Goal: Information Seeking & Learning: Learn about a topic

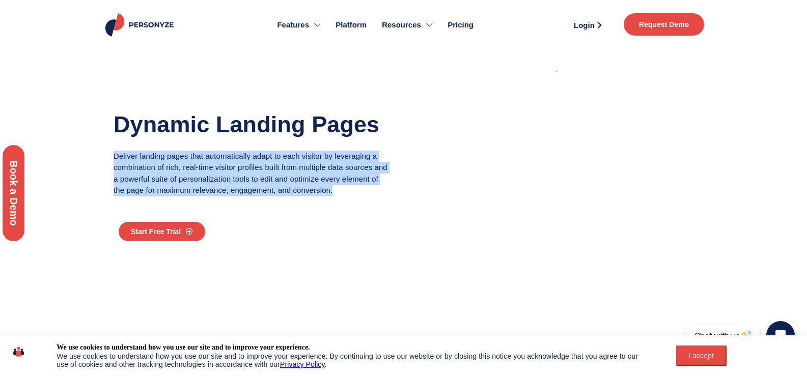
drag, startPoint x: 114, startPoint y: 157, endPoint x: 279, endPoint y: 196, distance: 169.9
click at [279, 196] on p "Deliver landing pages that automatically adapt to each visitor by leveraging a …" at bounding box center [251, 174] width 275 height 46
click at [280, 196] on p "Deliver landing pages that automatically adapt to each visitor by leveraging a …" at bounding box center [251, 174] width 275 height 46
click at [243, 180] on p "Deliver landing pages that automatically adapt to each visitor by leveraging a …" at bounding box center [251, 174] width 275 height 46
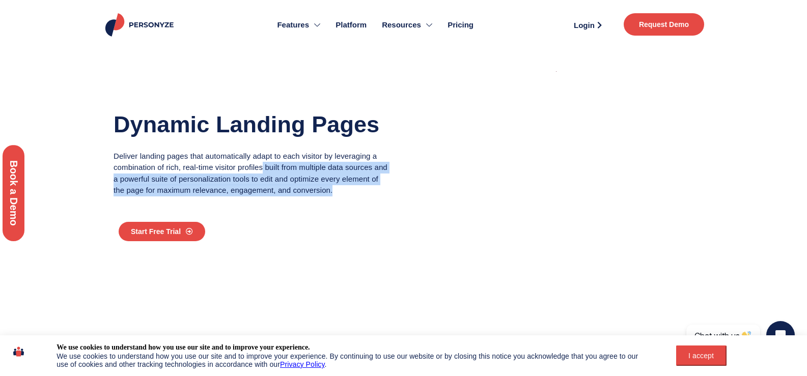
drag, startPoint x: 210, startPoint y: 168, endPoint x: 381, endPoint y: 192, distance: 172.3
click at [382, 192] on p "Deliver landing pages that automatically adapt to each visitor by leveraging a …" at bounding box center [251, 174] width 275 height 46
click at [381, 192] on p "Deliver landing pages that automatically adapt to each visitor by leveraging a …" at bounding box center [251, 174] width 275 height 46
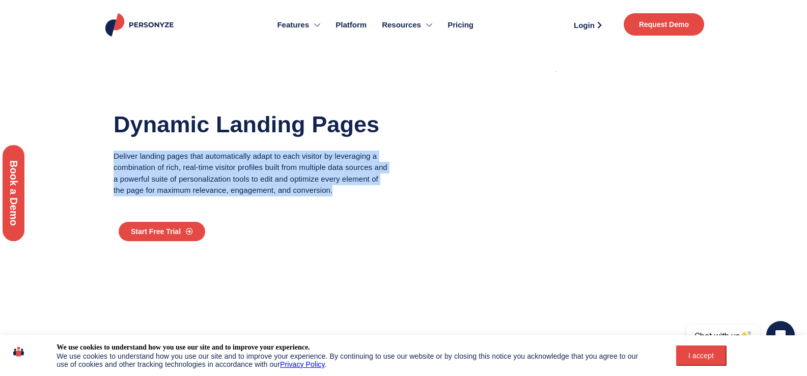
drag, startPoint x: 134, startPoint y: 158, endPoint x: 335, endPoint y: 193, distance: 203.5
click at [335, 193] on div "Dynamic Landing Pages Deliver landing pages that automatically adapt to each vi…" at bounding box center [251, 179] width 306 height 258
click at [335, 193] on p "Deliver landing pages that automatically adapt to each visitor by leveraging a …" at bounding box center [251, 174] width 275 height 46
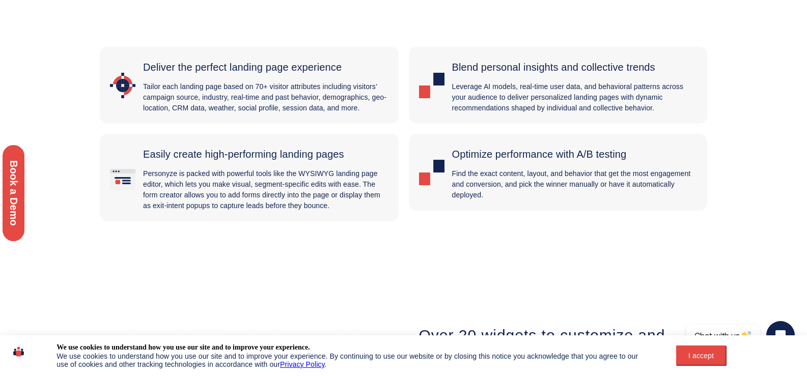
scroll to position [306, 0]
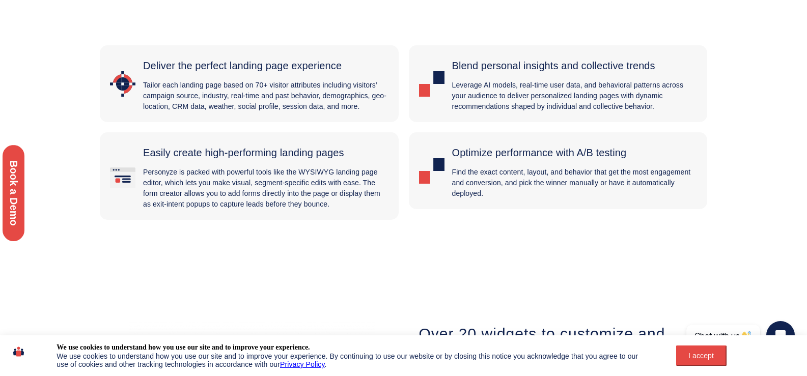
drag, startPoint x: 453, startPoint y: 85, endPoint x: 682, endPoint y: 112, distance: 230.8
click at [675, 104] on p "Leverage AI models, real-time user data, and behavioral patterns across your au…" at bounding box center [574, 96] width 245 height 32
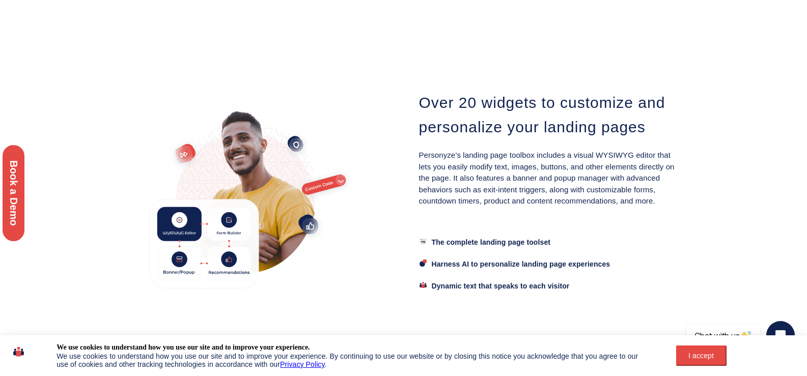
scroll to position [560, 0]
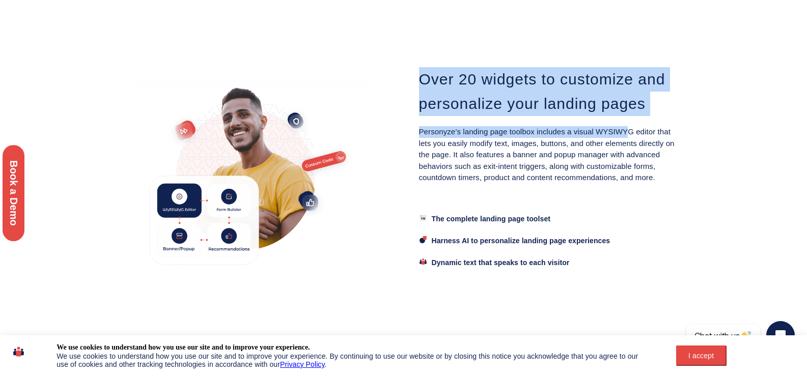
drag, startPoint x: 400, startPoint y: 132, endPoint x: 599, endPoint y: 132, distance: 199.6
click at [599, 132] on div "Over 20 widgets to customize and personalize your landing pages Personyze’s lan…" at bounding box center [404, 182] width 581 height 260
click at [599, 132] on p "Personyze’s landing page toolbox includes a visual WYSIWYG editor that lets you…" at bounding box center [549, 155] width 260 height 58
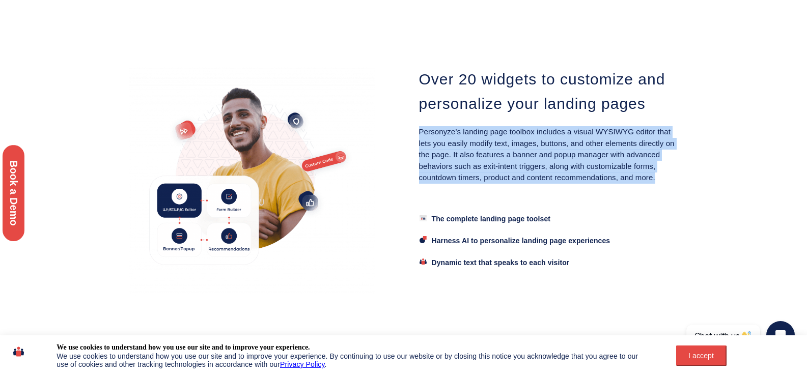
drag, startPoint x: 418, startPoint y: 132, endPoint x: 648, endPoint y: 179, distance: 235.5
click at [648, 179] on div "Over 20 widgets to customize and personalize your landing pages Personyze’s lan…" at bounding box center [549, 182] width 290 height 260
click at [648, 179] on p "Personyze’s landing page toolbox includes a visual WYSIWYG editor that lets you…" at bounding box center [549, 155] width 260 height 58
drag, startPoint x: 418, startPoint y: 136, endPoint x: 638, endPoint y: 211, distance: 232.4
click at [638, 212] on div "Over 20 widgets to customize and personalize your landing pages Personyze’s lan…" at bounding box center [549, 182] width 290 height 260
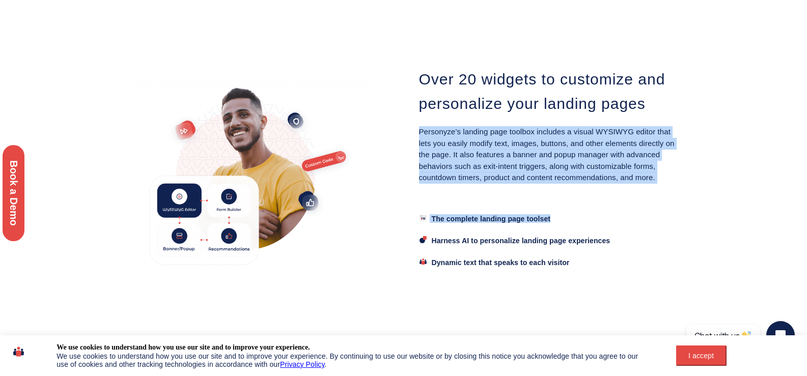
click at [638, 211] on div "The complete landing page toolset" at bounding box center [549, 213] width 259 height 22
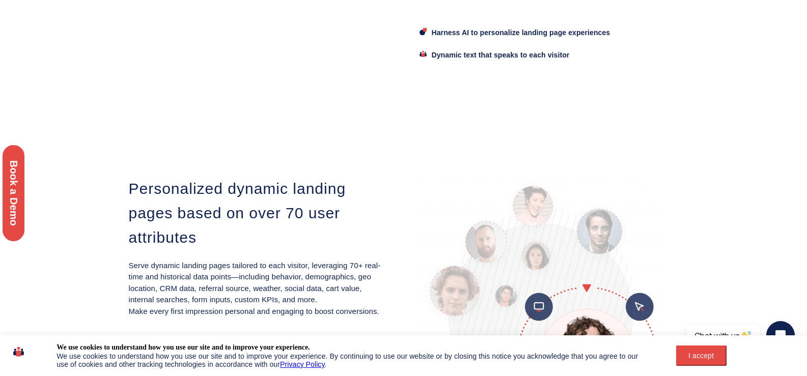
scroll to position [1222, 0]
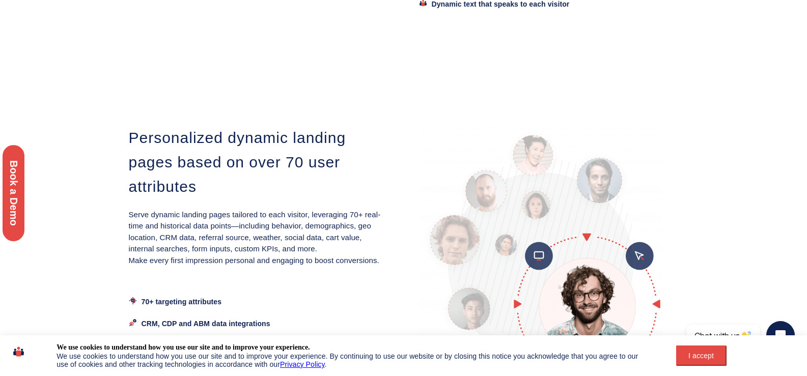
click at [162, 298] on span "70+ targeting attributes" at bounding box center [182, 302] width 80 height 8
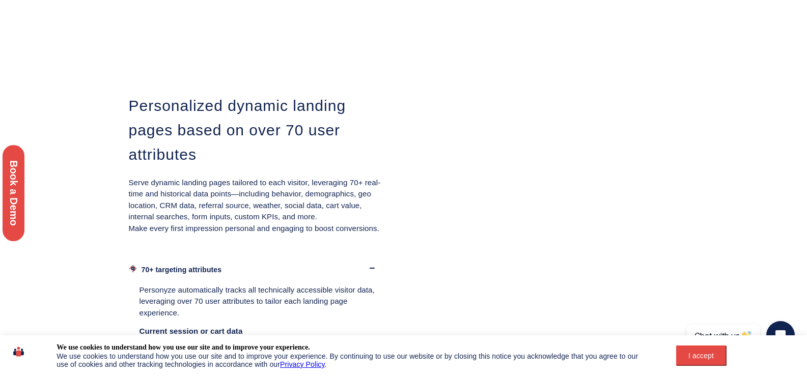
scroll to position [1375, 0]
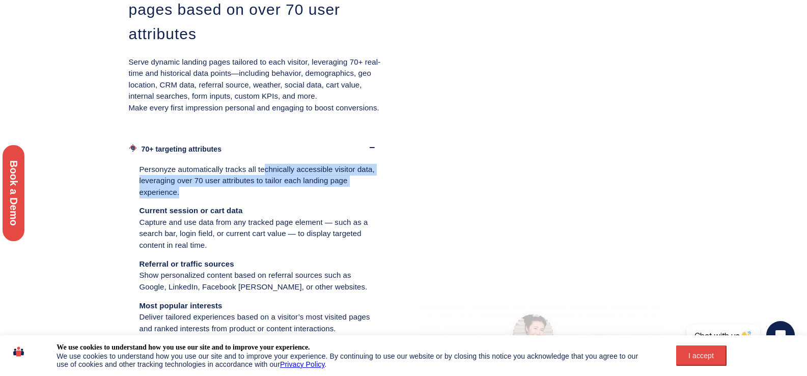
drag, startPoint x: 276, startPoint y: 104, endPoint x: 367, endPoint y: 117, distance: 92.0
click at [367, 164] on p "Personyze automatically tracks all technically accessible visitor data, leverag…" at bounding box center [259, 181] width 238 height 35
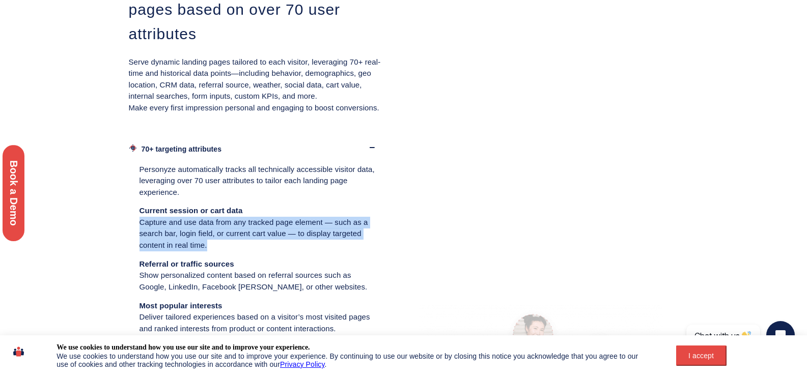
drag, startPoint x: 141, startPoint y: 142, endPoint x: 387, endPoint y: 156, distance: 246.4
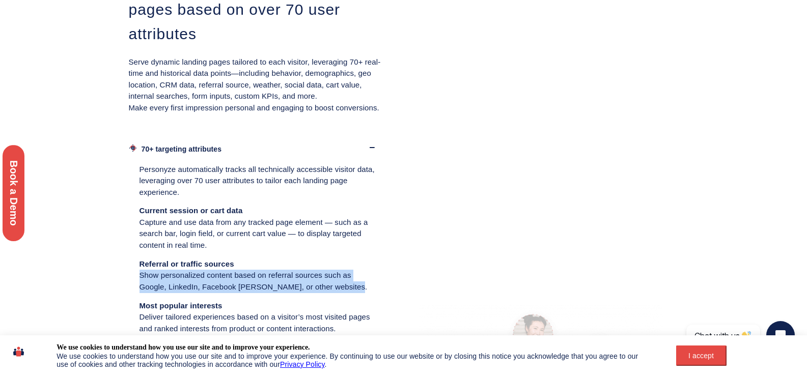
drag, startPoint x: 137, startPoint y: 187, endPoint x: 352, endPoint y: 197, distance: 215.7
click at [352, 259] on p "Referral or traffic sources Show personalized content based on referral sources…" at bounding box center [259, 276] width 238 height 35
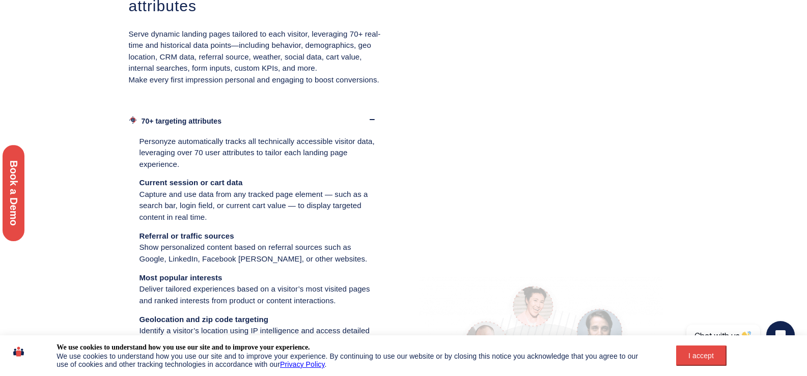
scroll to position [1426, 0]
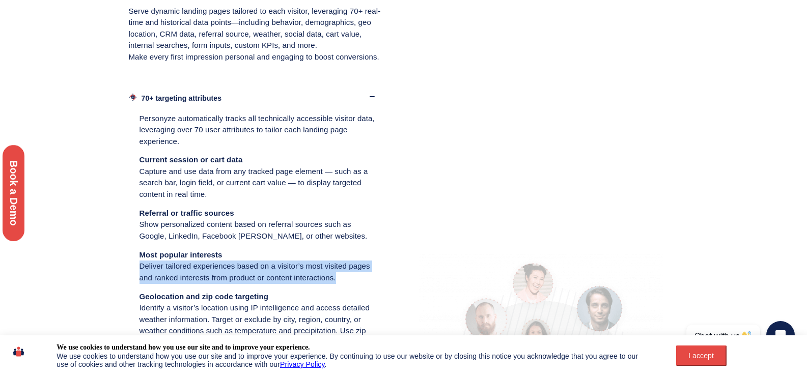
drag, startPoint x: 141, startPoint y: 172, endPoint x: 349, endPoint y: 190, distance: 209.1
click at [349, 250] on p "Most popular interests Deliver tailored experiences based on a visitor’s most v…" at bounding box center [259, 267] width 238 height 35
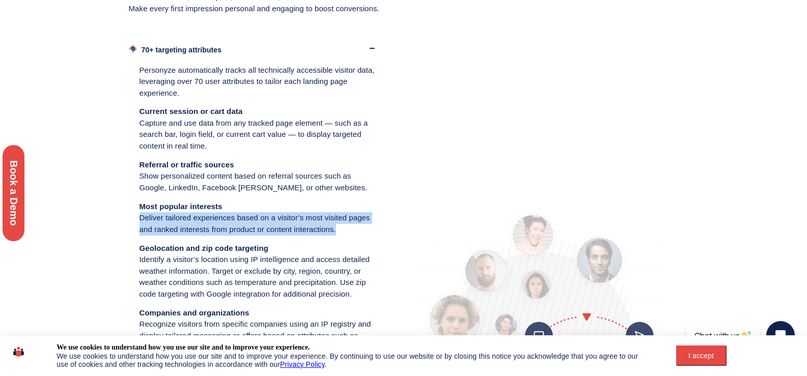
scroll to position [1477, 0]
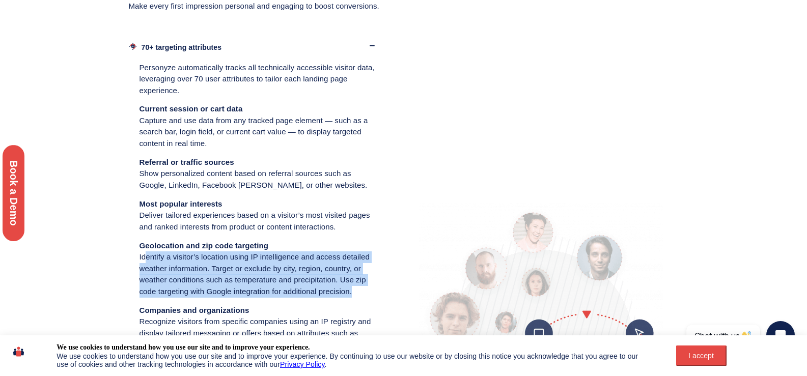
drag, startPoint x: 146, startPoint y: 166, endPoint x: 325, endPoint y: 196, distance: 182.3
click at [325, 240] on p "Geolocation and zip code targeting Identify a visitor’s location using IP intel…" at bounding box center [259, 269] width 238 height 58
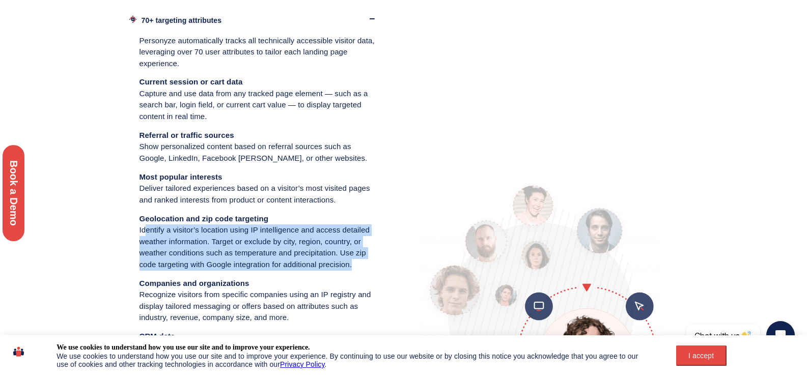
scroll to position [1528, 0]
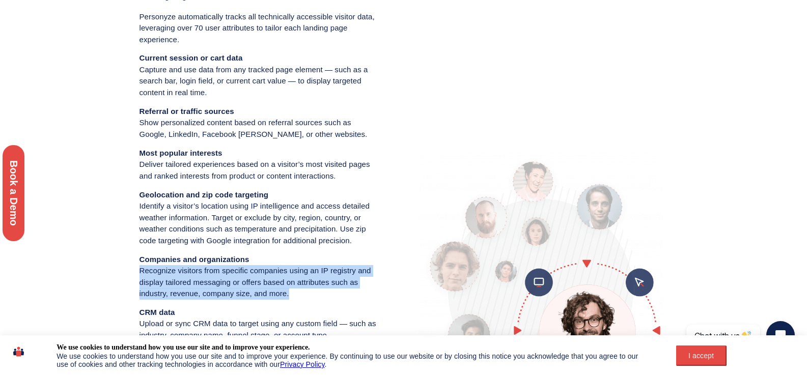
drag, startPoint x: 139, startPoint y: 180, endPoint x: 362, endPoint y: 200, distance: 224.5
click at [362, 200] on div "Personyze automatically tracks all technically accessible visitor data, leverag…" at bounding box center [258, 360] width 259 height 719
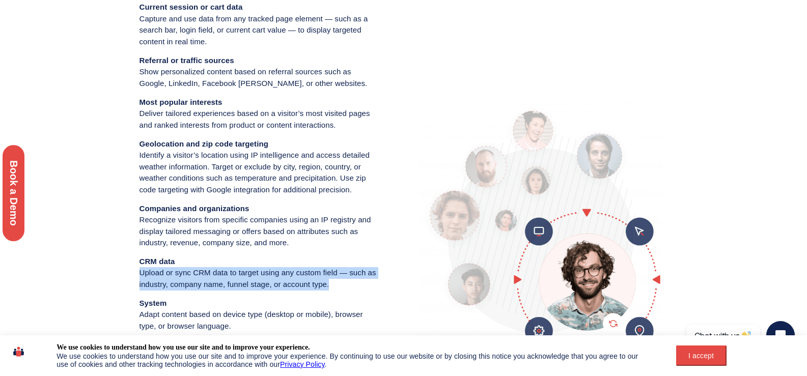
drag, startPoint x: 139, startPoint y: 183, endPoint x: 385, endPoint y: 199, distance: 246.0
click at [385, 199] on div "Personyze automatically tracks all technically accessible visitor data, leverag…" at bounding box center [258, 309] width 259 height 719
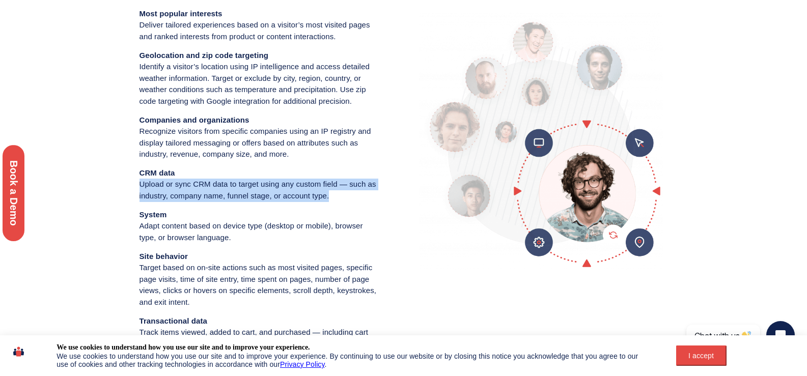
scroll to position [1681, 0]
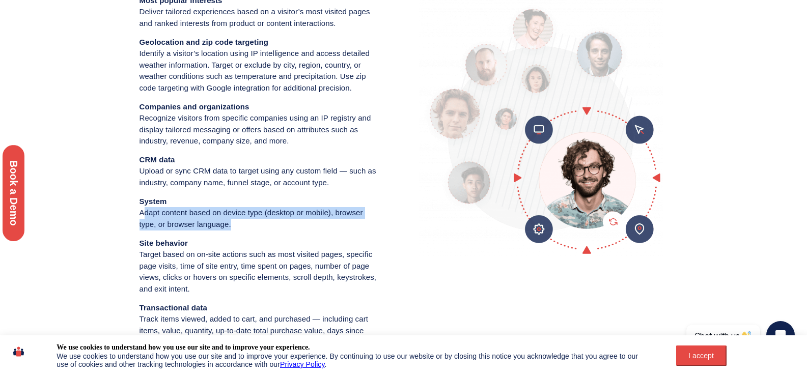
drag, startPoint x: 191, startPoint y: 124, endPoint x: 371, endPoint y: 138, distance: 180.3
click at [371, 196] on p "System Adapt content based on device type (desktop or mobile), browser type, or…" at bounding box center [259, 213] width 238 height 35
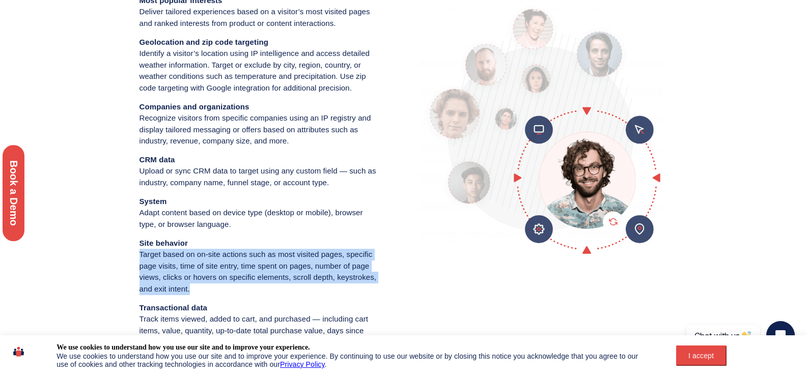
drag, startPoint x: 135, startPoint y: 163, endPoint x: 361, endPoint y: 187, distance: 226.9
click at [361, 187] on div "Personyze automatically tracks all technically accessible visitor data, leverag…" at bounding box center [258, 207] width 259 height 719
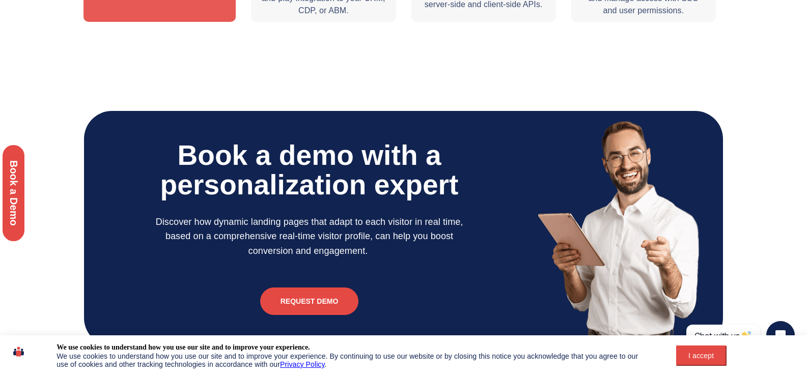
scroll to position [4179, 0]
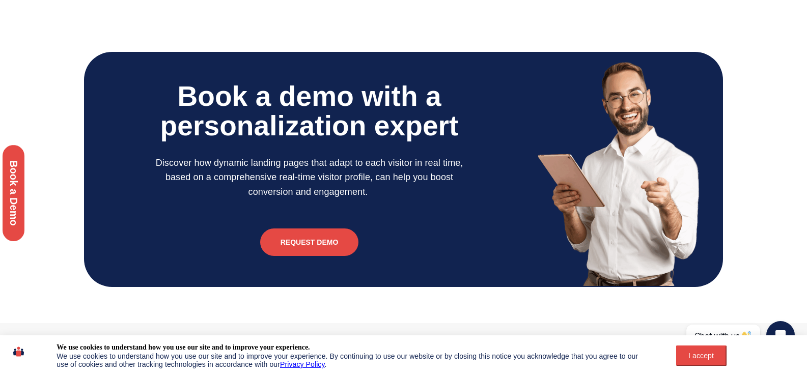
click at [705, 357] on div "I accept" at bounding box center [701, 356] width 38 height 8
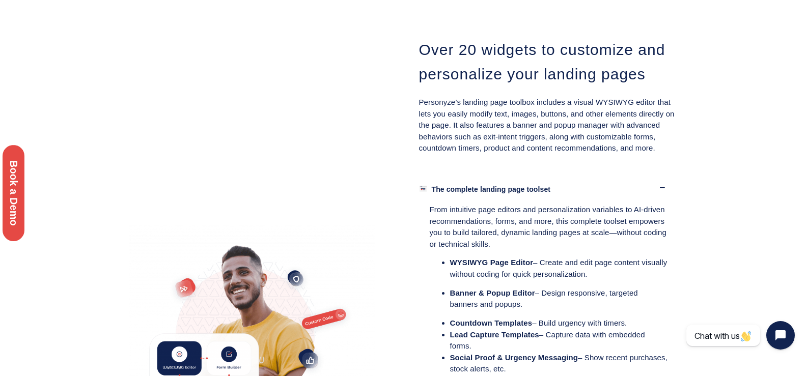
scroll to position [0, 0]
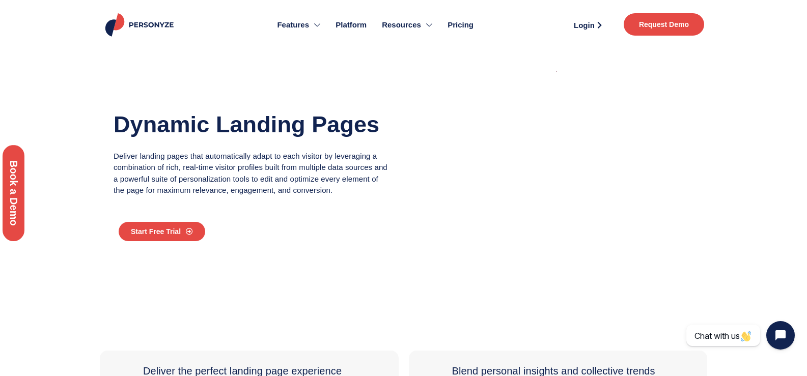
click at [442, 28] on link "Pricing" at bounding box center [460, 25] width 41 height 40
click at [455, 29] on span "Pricing" at bounding box center [461, 25] width 26 height 12
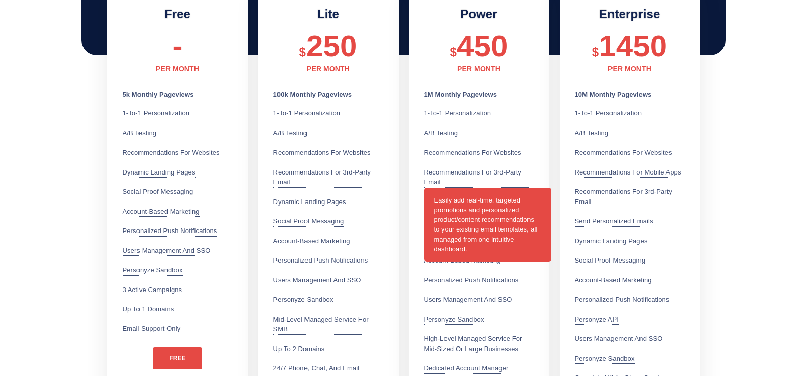
scroll to position [306, 0]
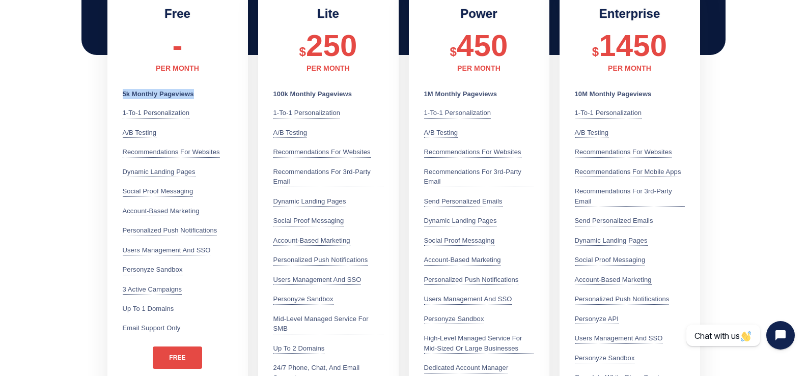
drag, startPoint x: 146, startPoint y: 95, endPoint x: 200, endPoint y: 95, distance: 54.5
click at [200, 95] on div "Free - PER MONTH 5k Monthly Pageviews 1-to-1 Personalization Leverage 70+ user …" at bounding box center [177, 206] width 141 height 430
click at [168, 96] on b "5k Monthly Pageviews" at bounding box center [158, 94] width 71 height 8
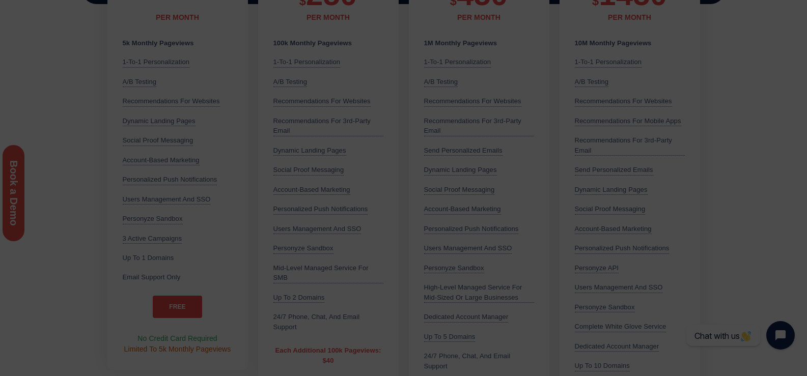
scroll to position [0, 0]
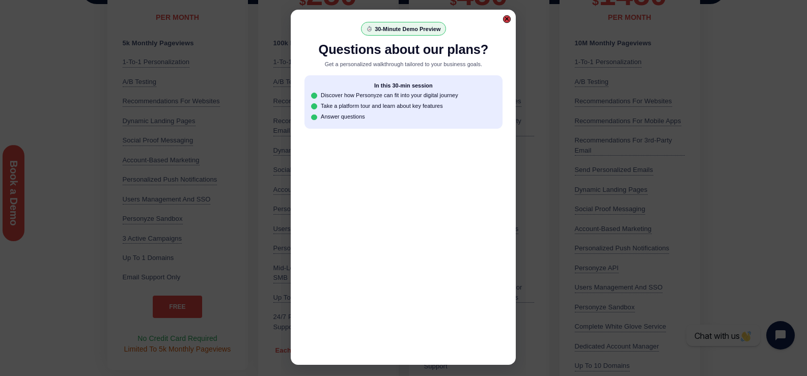
drag, startPoint x: 507, startPoint y: 20, endPoint x: 506, endPoint y: 25, distance: 5.3
click at [508, 21] on div at bounding box center [507, 19] width 8 height 8
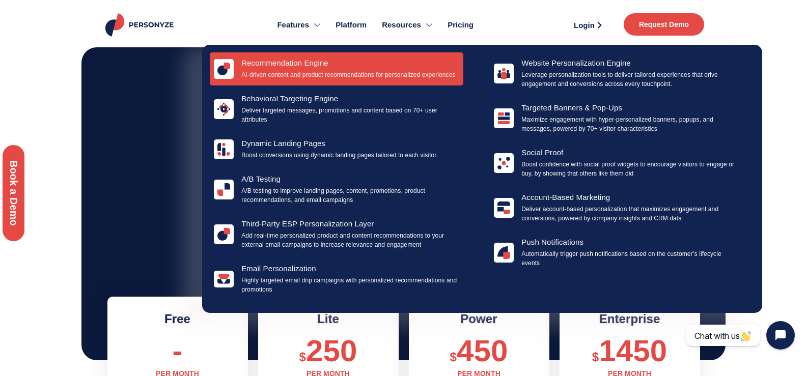
click at [444, 80] on div "Recommendation Engine AI-driven content and product recommendations for persona…" at bounding box center [337, 68] width 254 height 33
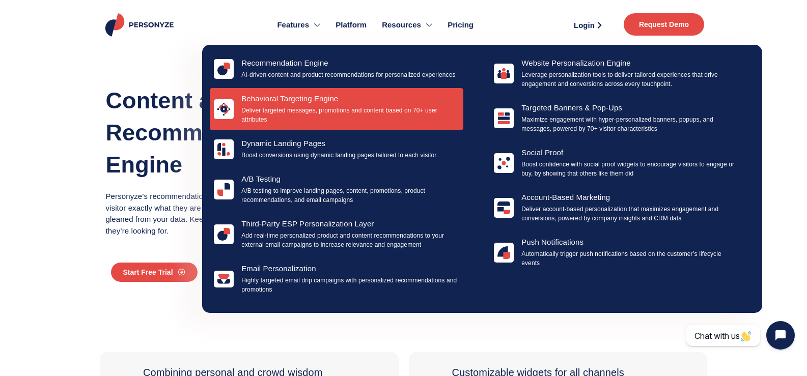
click at [258, 104] on div "Behavioral Targeting Engine Deliver targeted messages, promotions and content b…" at bounding box center [350, 109] width 218 height 30
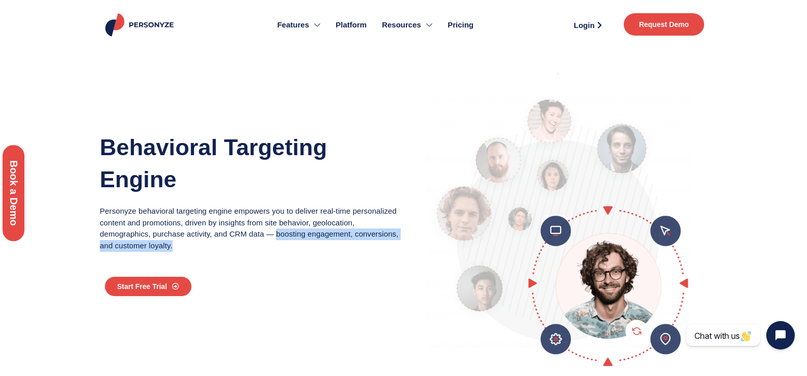
drag, startPoint x: 178, startPoint y: 224, endPoint x: 392, endPoint y: 226, distance: 213.4
click at [392, 226] on p "Personyze behavioral targeting engine empowers you to deliver real-time persona…" at bounding box center [249, 229] width 299 height 46
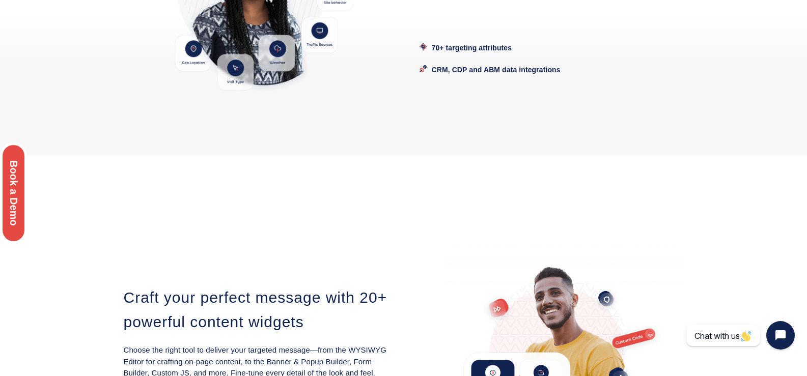
scroll to position [917, 0]
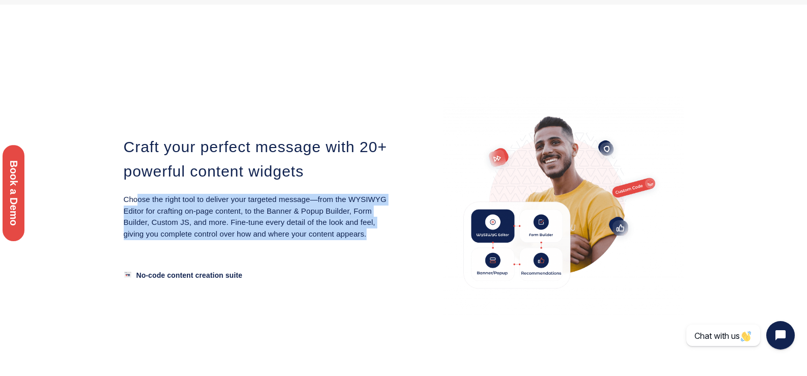
drag, startPoint x: 158, startPoint y: 199, endPoint x: 306, endPoint y: 232, distance: 151.5
click at [306, 232] on p "Choose the right tool to deliver your targeted message—from the WYSIWYG Editor …" at bounding box center [259, 217] width 270 height 46
drag, startPoint x: 199, startPoint y: 200, endPoint x: 363, endPoint y: 234, distance: 167.4
click at [363, 234] on div "Craft your perfect message with 20+ powerful content widgets Choose the right t…" at bounding box center [259, 208] width 290 height 244
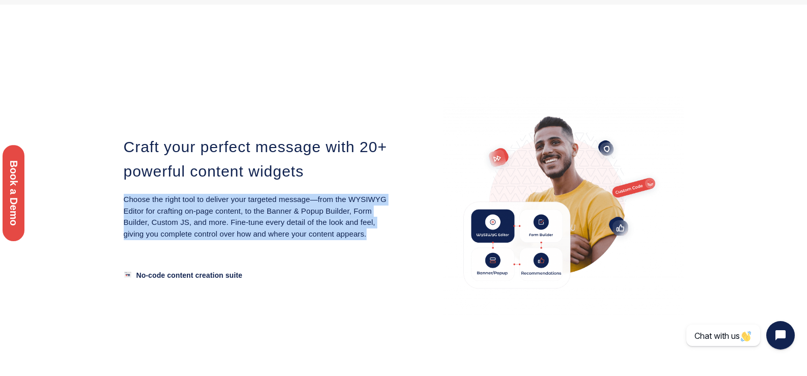
click at [363, 234] on p "Choose the right tool to deliver your targeted message—from the WYSIWYG Editor …" at bounding box center [259, 217] width 270 height 46
drag, startPoint x: 153, startPoint y: 199, endPoint x: 349, endPoint y: 229, distance: 198.9
click at [349, 229] on div "Craft your perfect message with 20+ powerful content widgets Choose the right t…" at bounding box center [259, 208] width 290 height 244
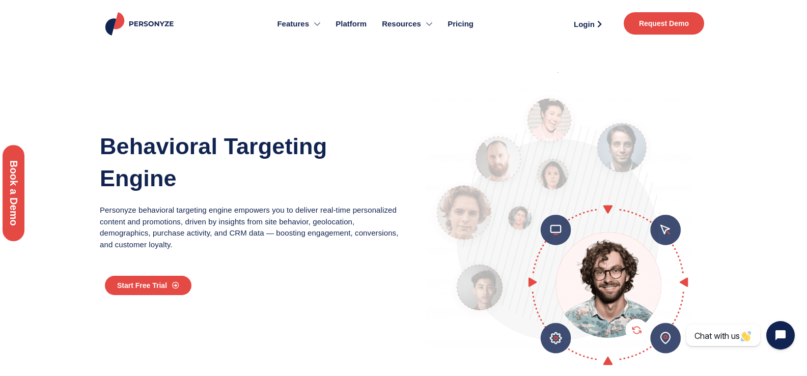
scroll to position [0, 0]
